Goal: Check status: Check status

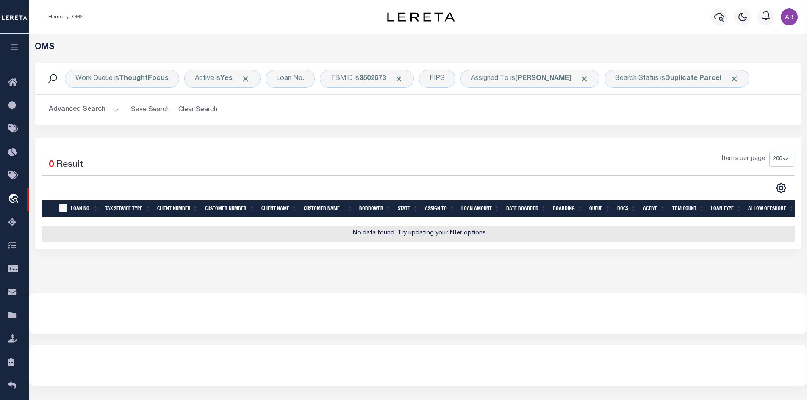
select select "200"
click at [645, 82] on div "Search Status is Duplicate Parcel" at bounding box center [676, 79] width 145 height 18
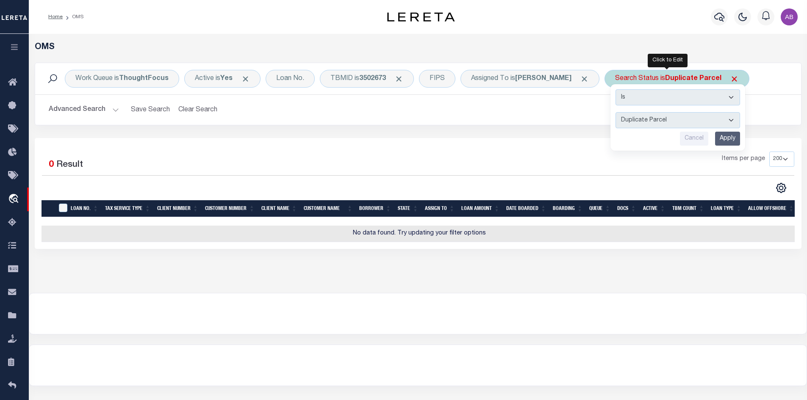
click at [634, 122] on select "Automated Search Bad Parcel Complete Duplicate Parcel High Dollar Reporting In …" at bounding box center [677, 120] width 124 height 16
select select "IP"
click at [615, 112] on select "Automated Search Bad Parcel Complete Duplicate Parcel High Dollar Reporting In …" at bounding box center [677, 120] width 124 height 16
click at [720, 136] on input "Apply" at bounding box center [727, 139] width 25 height 14
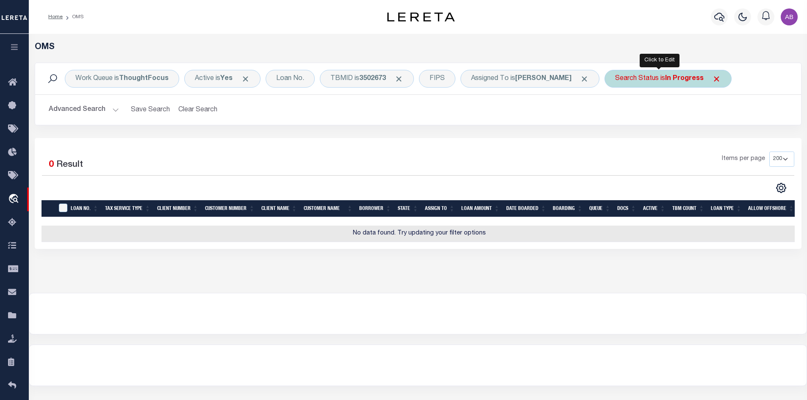
click at [639, 76] on div "Search Status is In Progress" at bounding box center [667, 79] width 127 height 18
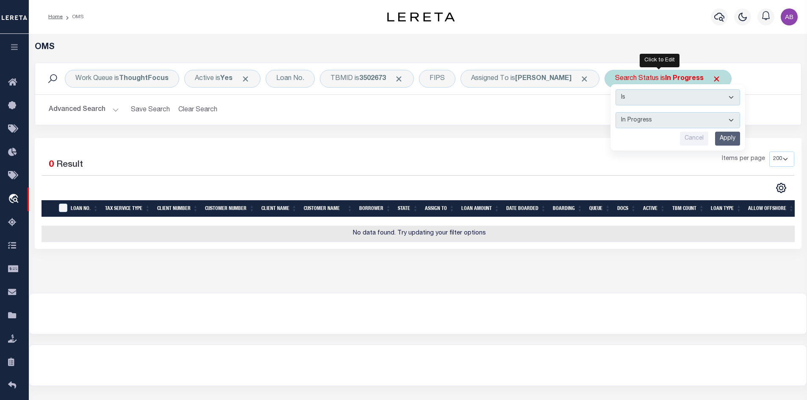
click at [642, 122] on select "Automated Search Bad Parcel Complete Duplicate Parcel High Dollar Reporting In …" at bounding box center [677, 120] width 124 height 16
select select "RD"
click at [615, 112] on select "Automated Search Bad Parcel Complete Duplicate Parcel High Dollar Reporting In …" at bounding box center [677, 120] width 124 height 16
click at [715, 135] on input "Apply" at bounding box center [727, 139] width 25 height 14
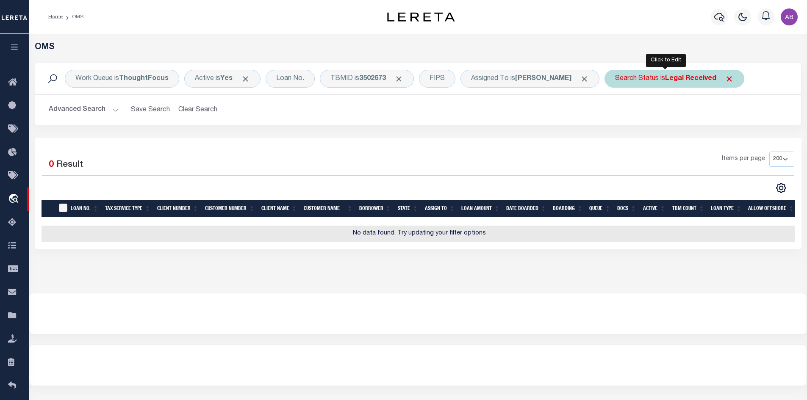
click at [674, 77] on b "Legal Received" at bounding box center [690, 78] width 51 height 7
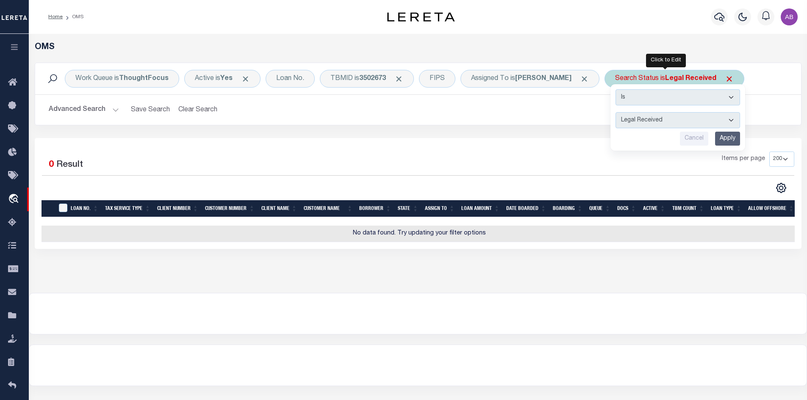
click at [652, 122] on select "Automated Search Bad Parcel Complete Duplicate Parcel High Dollar Reporting In …" at bounding box center [677, 120] width 124 height 16
select select "IP"
click at [615, 112] on select "Automated Search Bad Parcel Complete Duplicate Parcel High Dollar Reporting In …" at bounding box center [677, 120] width 124 height 16
click at [727, 139] on input "Apply" at bounding box center [727, 139] width 25 height 14
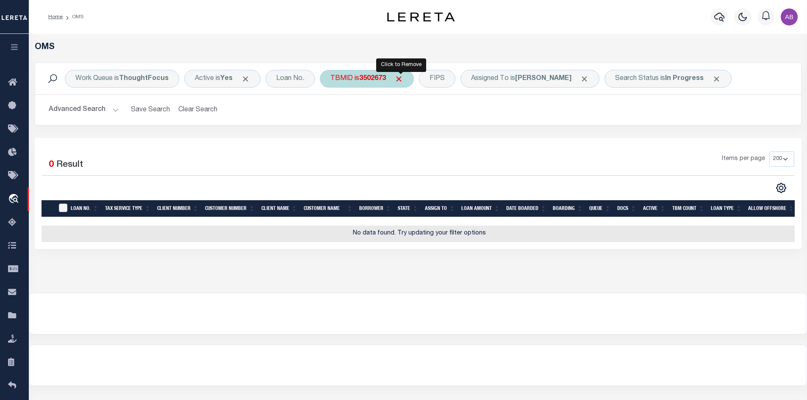
click at [398, 77] on span "Click to Remove" at bounding box center [398, 79] width 9 height 9
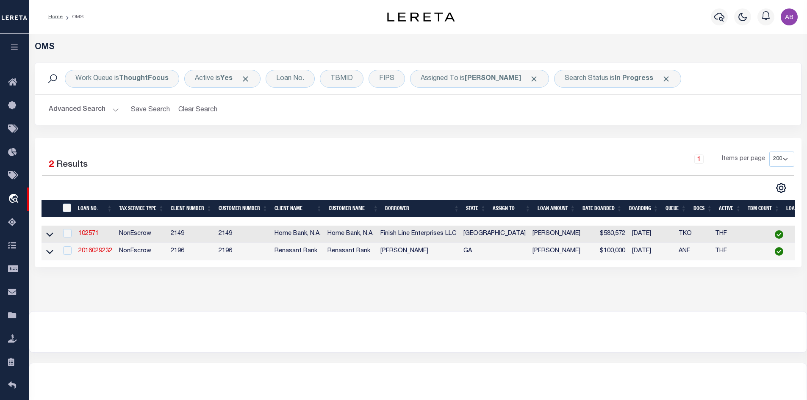
scroll to position [49, 0]
